Goal: Task Accomplishment & Management: Manage account settings

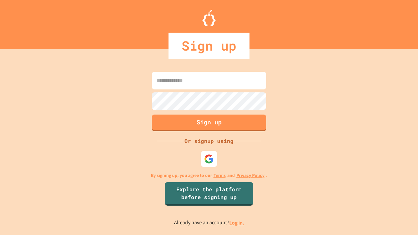
click at [237, 223] on link "Log in." at bounding box center [236, 223] width 15 height 7
